Goal: Transaction & Acquisition: Purchase product/service

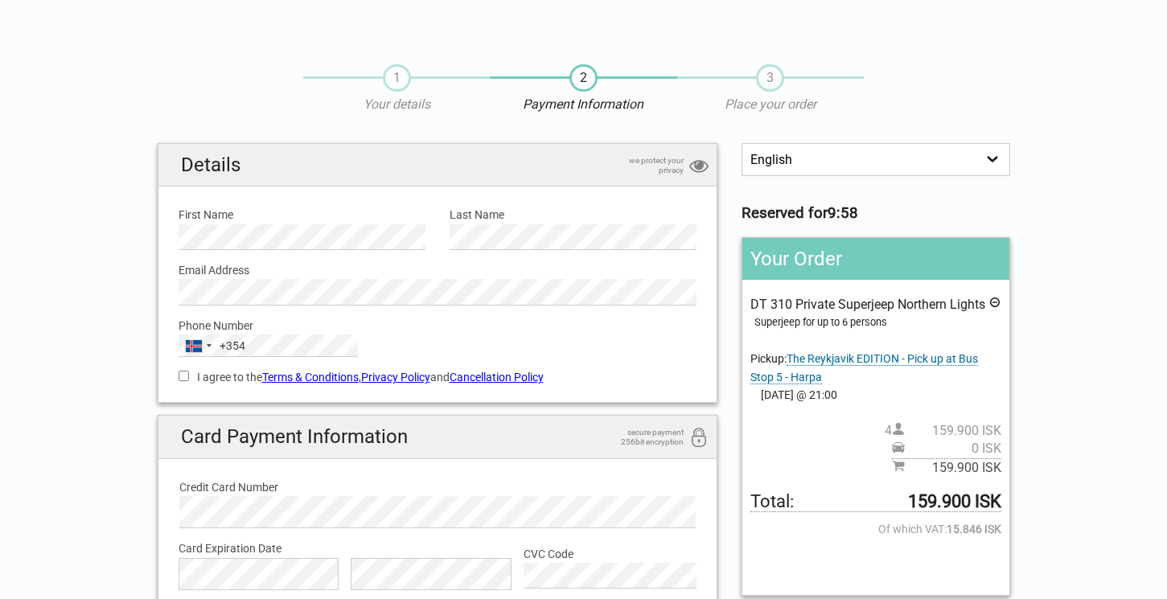
click at [979, 154] on select "English Español Deutsch" at bounding box center [875, 159] width 268 height 33
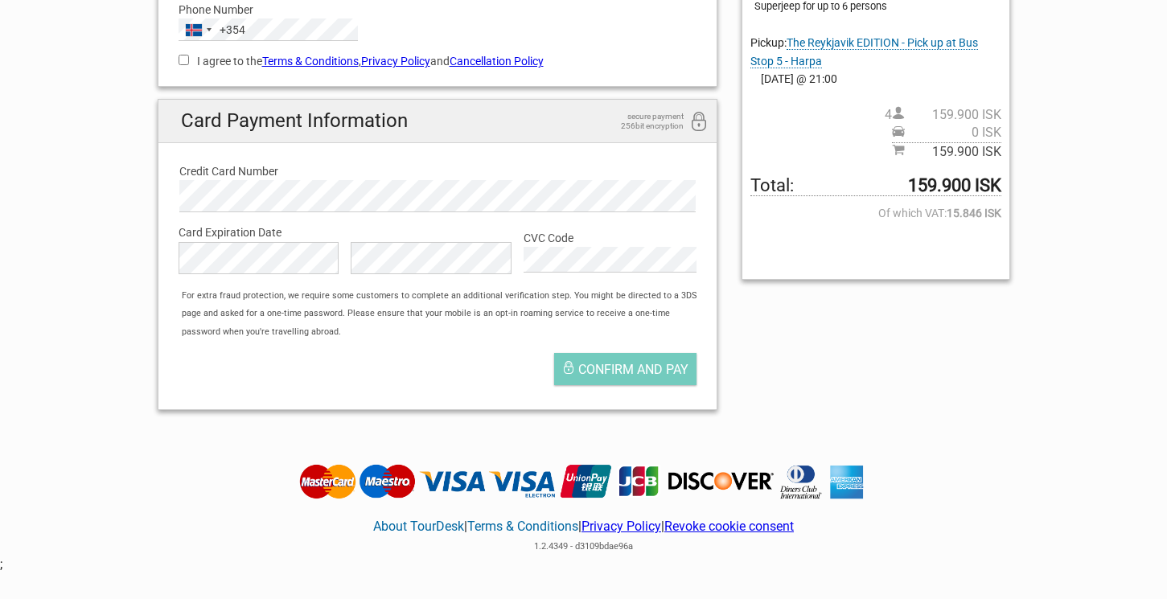
scroll to position [322, 0]
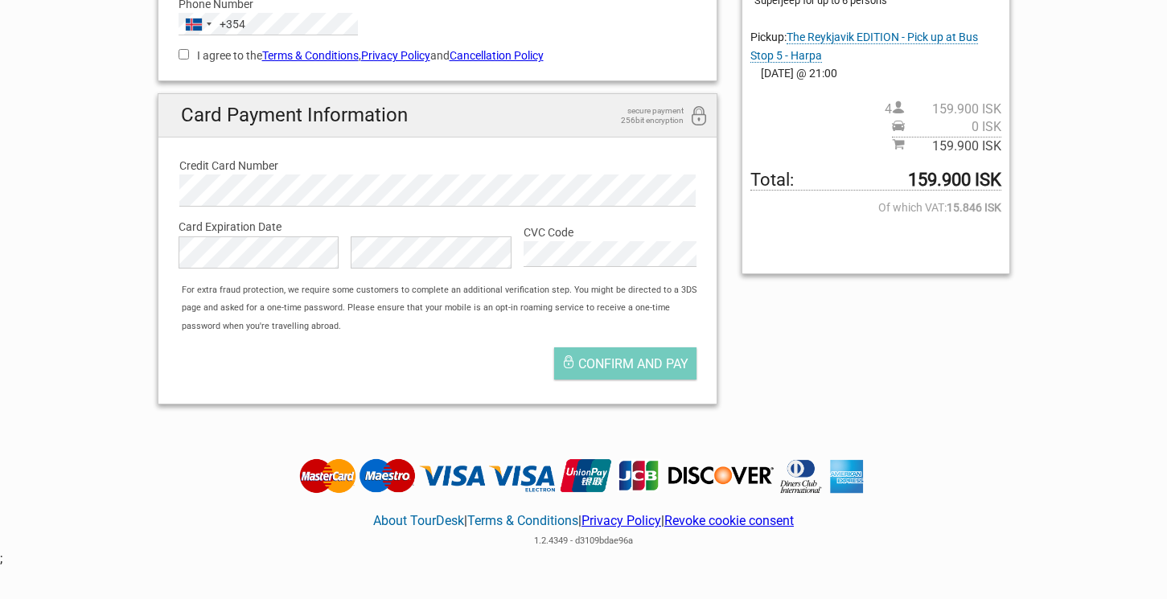
drag, startPoint x: 901, startPoint y: 183, endPoint x: 1000, endPoint y: 184, distance: 98.9
click at [1000, 184] on span "Total: 159.900 ISK" at bounding box center [875, 180] width 250 height 18
copy span "159.900 ISK"
click at [798, 362] on div "English Español Deutsch Reserved for 8:52 Your Order DT 310 Private Superjeep N…" at bounding box center [584, 119] width 877 height 596
click at [920, 350] on div "English Español Deutsch Reserved for 8:47 Your Order DT 310 Private Superjeep N…" at bounding box center [584, 119] width 877 height 596
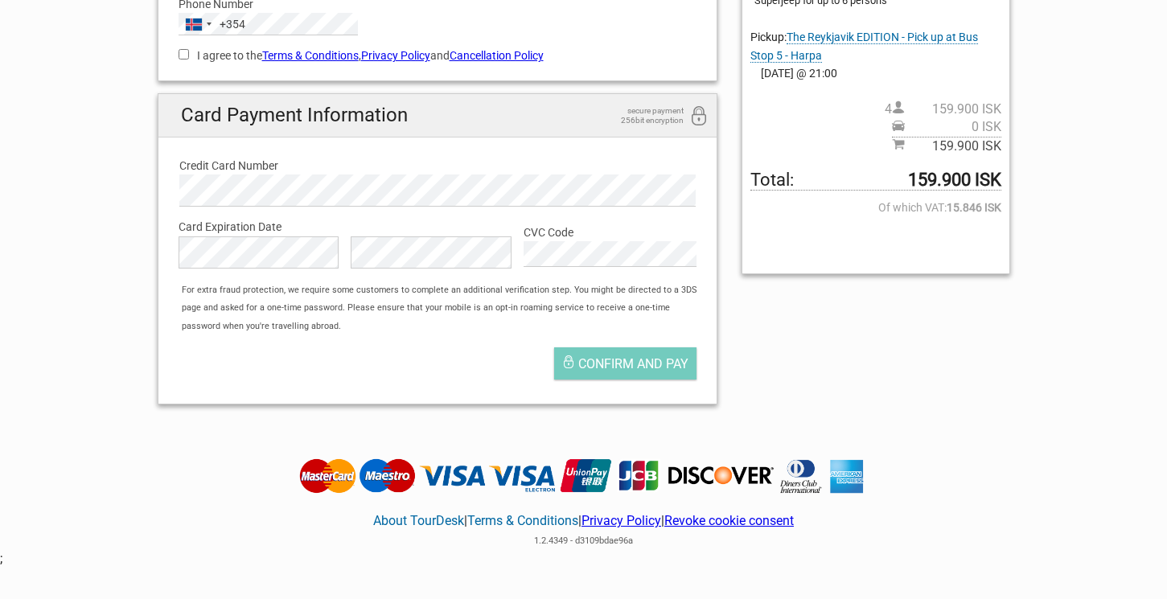
click at [942, 371] on div "English Español Deutsch Reserved for 8:36 Your Order DT 310 Private Superjeep N…" at bounding box center [584, 119] width 877 height 596
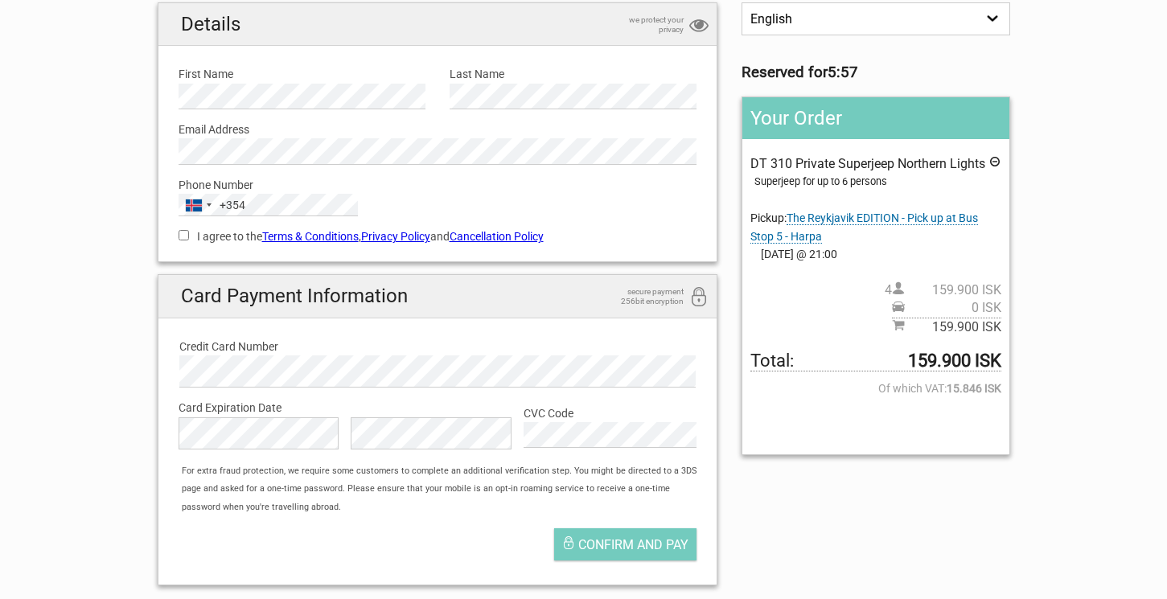
scroll to position [175, 0]
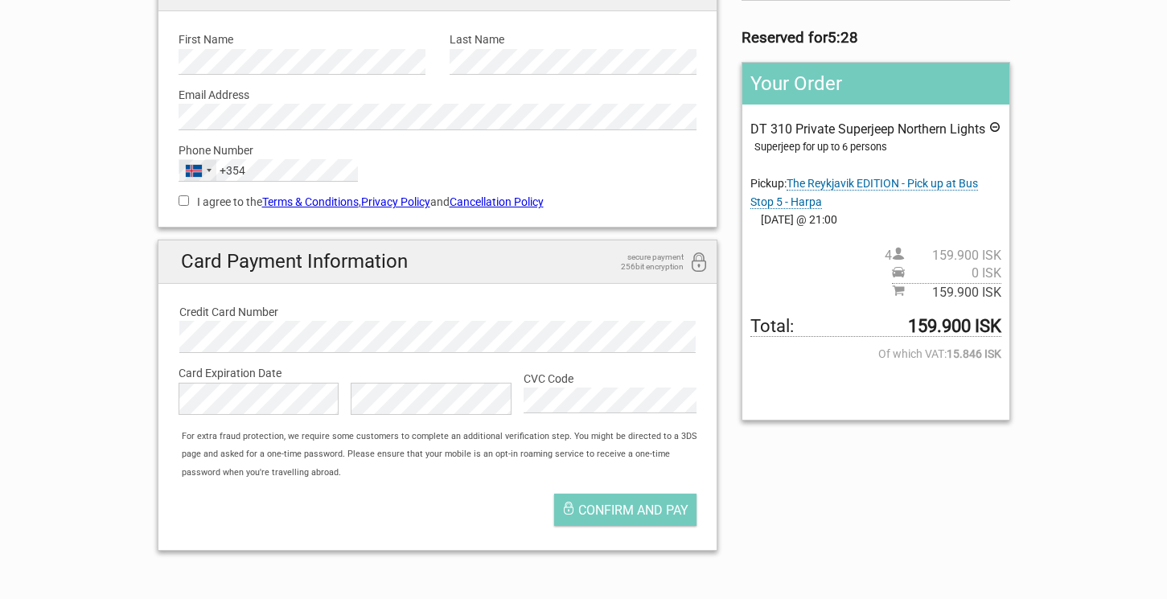
click at [211, 170] on div "Iceland +354" at bounding box center [197, 170] width 37 height 21
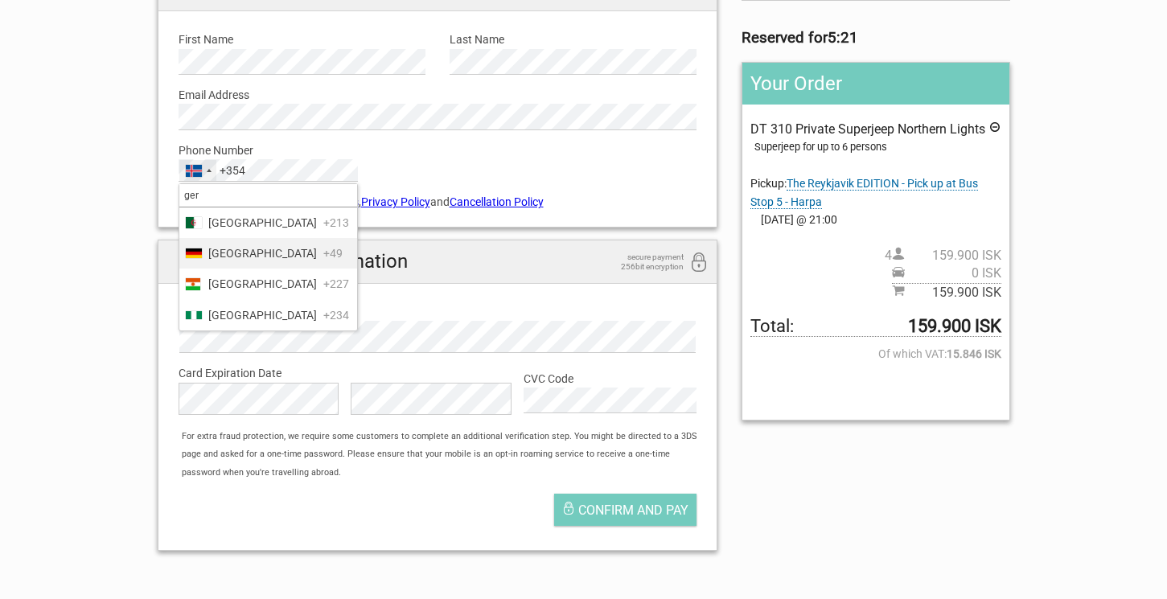
type input "ger"
click at [214, 253] on span "[GEOGRAPHIC_DATA]" at bounding box center [262, 253] width 109 height 18
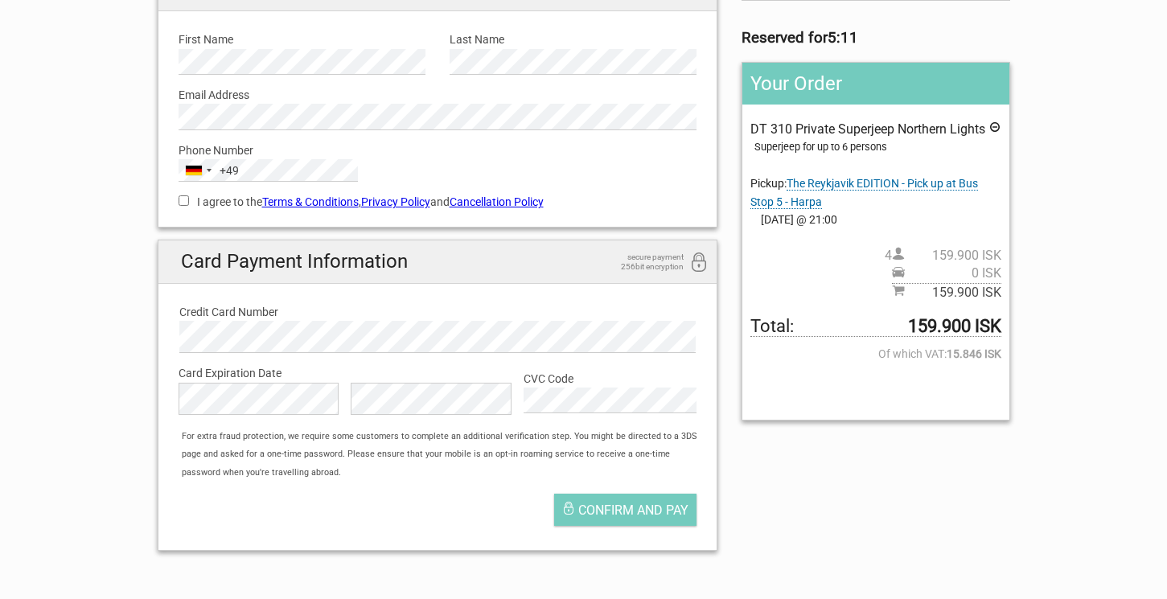
click at [185, 199] on input "I agree to the Terms & Conditions , Privacy Policy and Cancellation Policy" at bounding box center [184, 200] width 10 height 10
checkbox input "true"
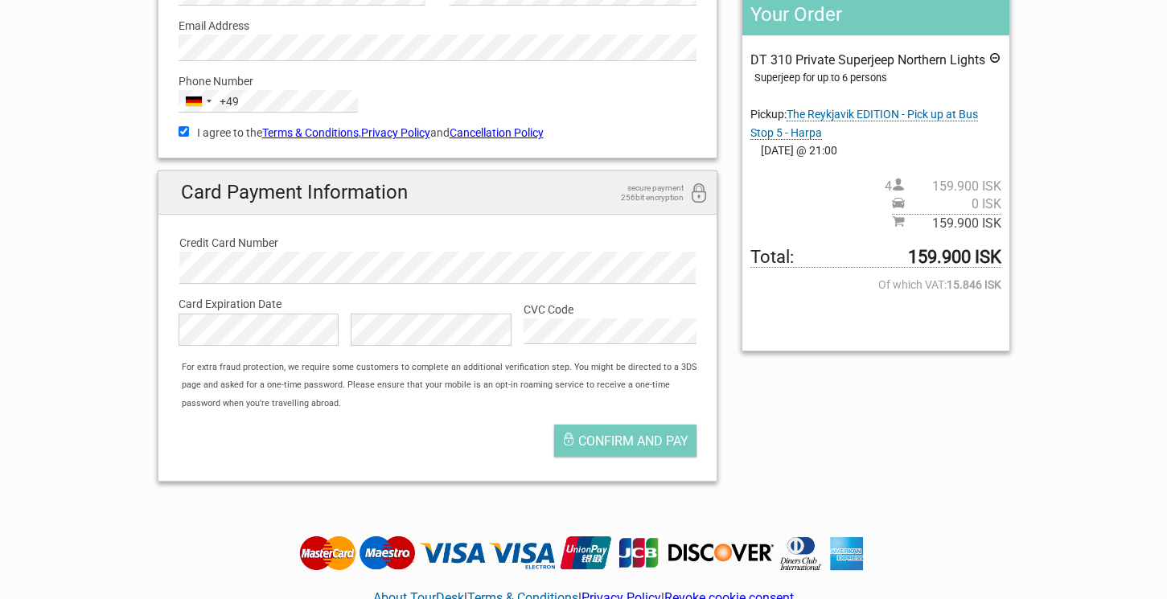
scroll to position [265, 0]
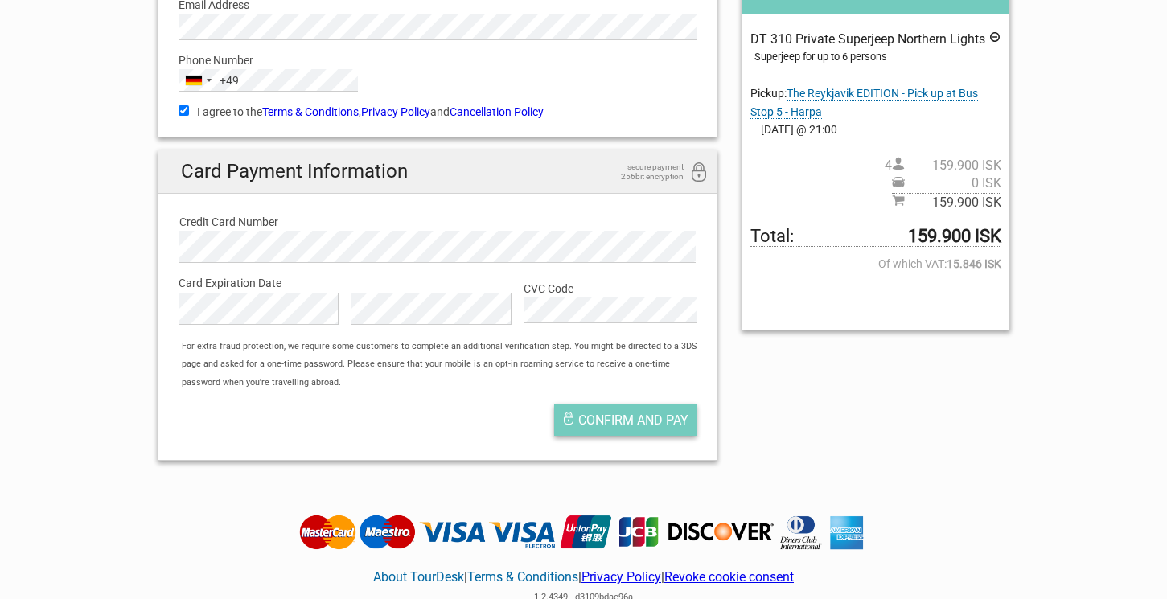
click at [578, 420] on span "Confirm and pay" at bounding box center [633, 420] width 110 height 15
